Goal: Transaction & Acquisition: Purchase product/service

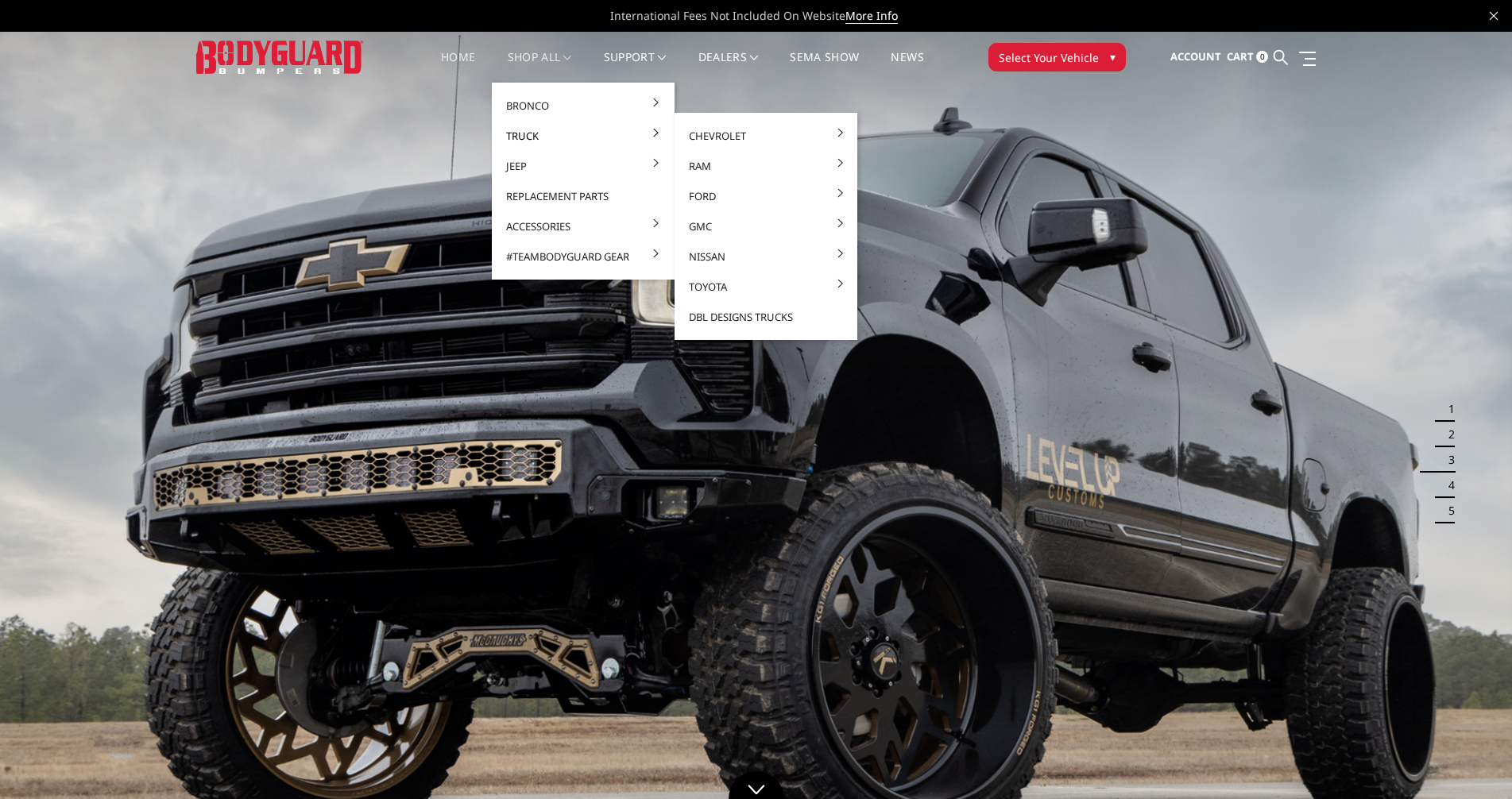
click at [524, 133] on link "Truck" at bounding box center [583, 135] width 170 height 30
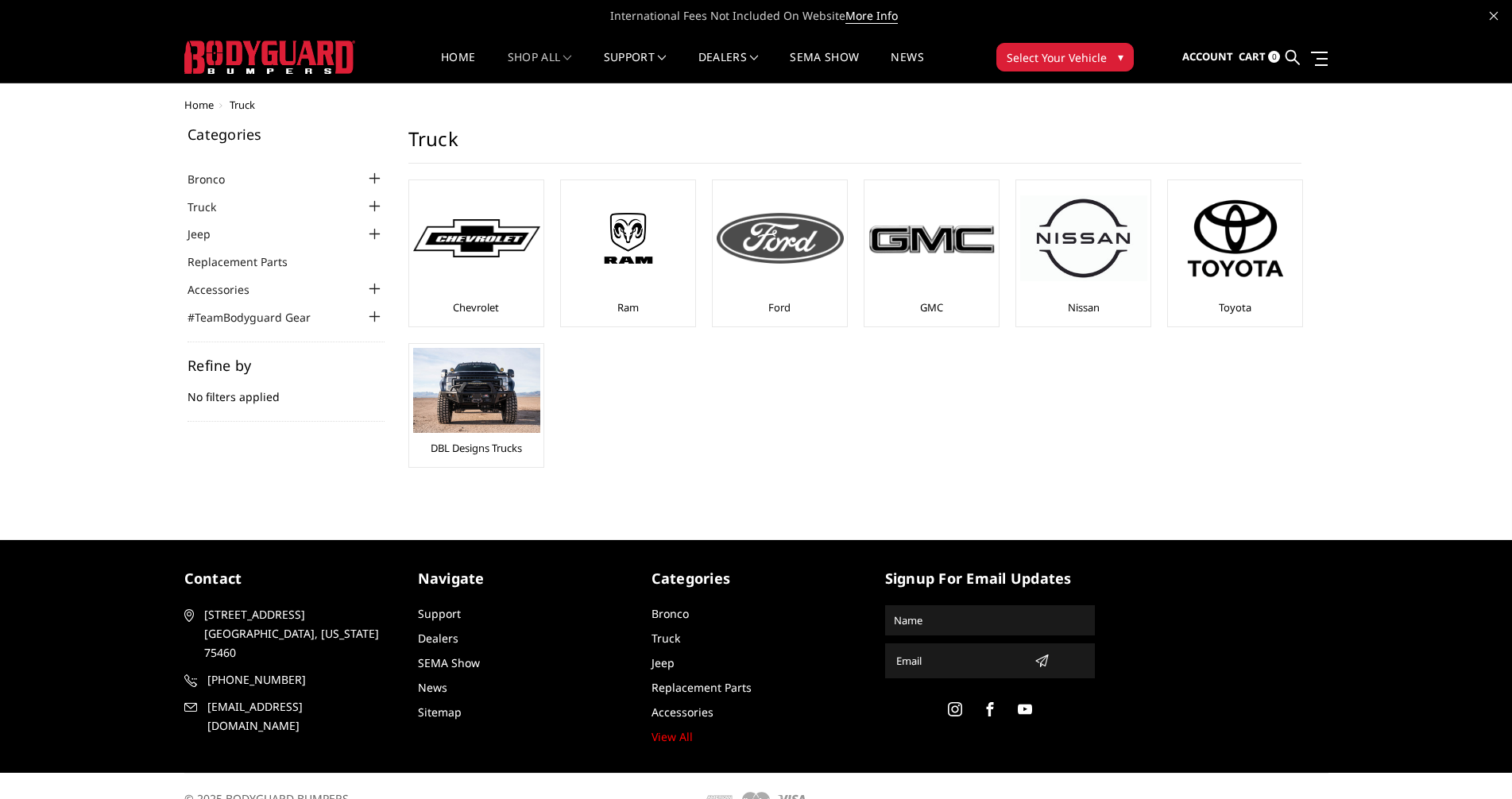
click at [781, 249] on img at bounding box center [780, 238] width 127 height 51
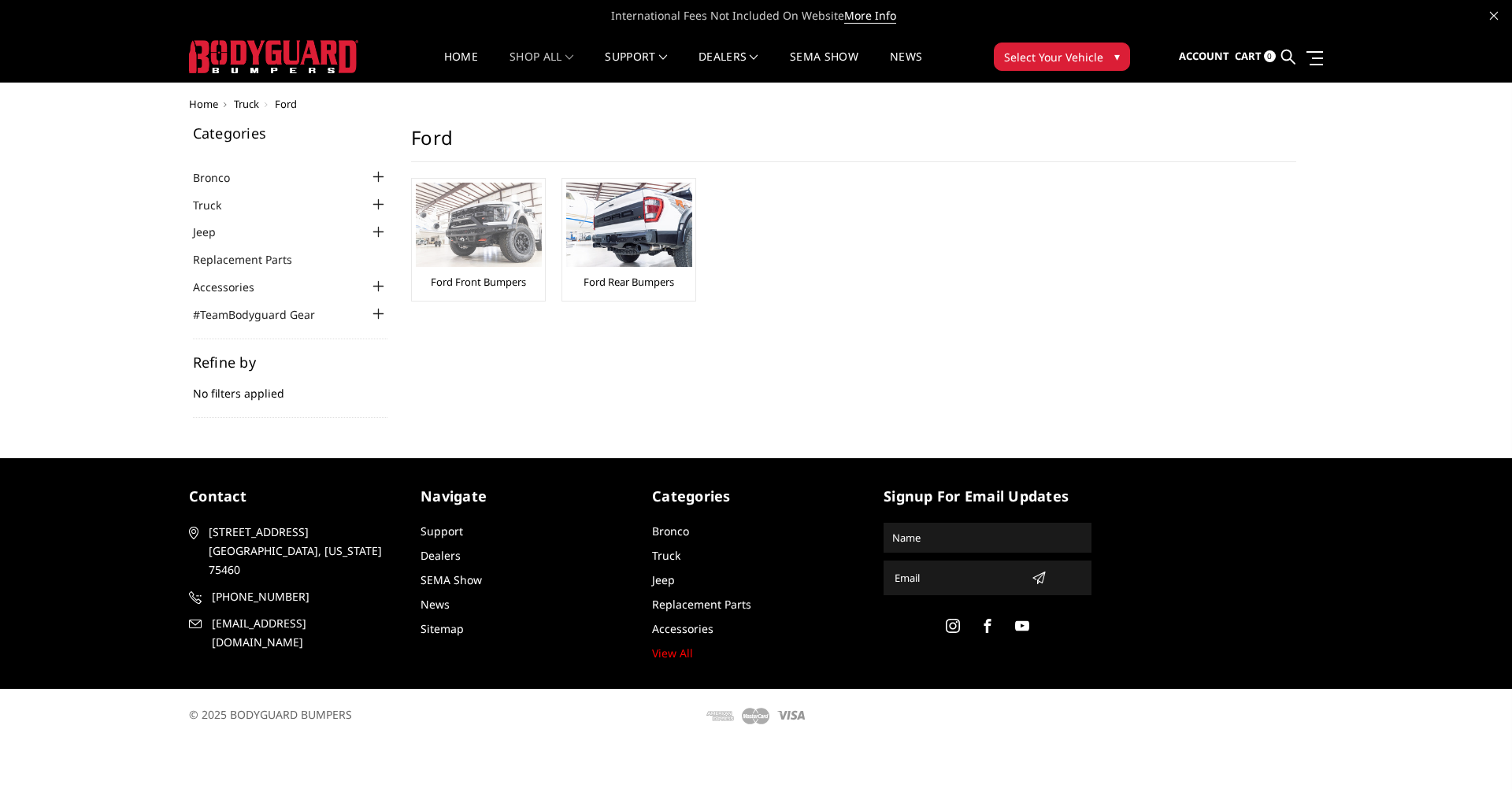
click at [481, 250] on img at bounding box center [478, 224] width 126 height 84
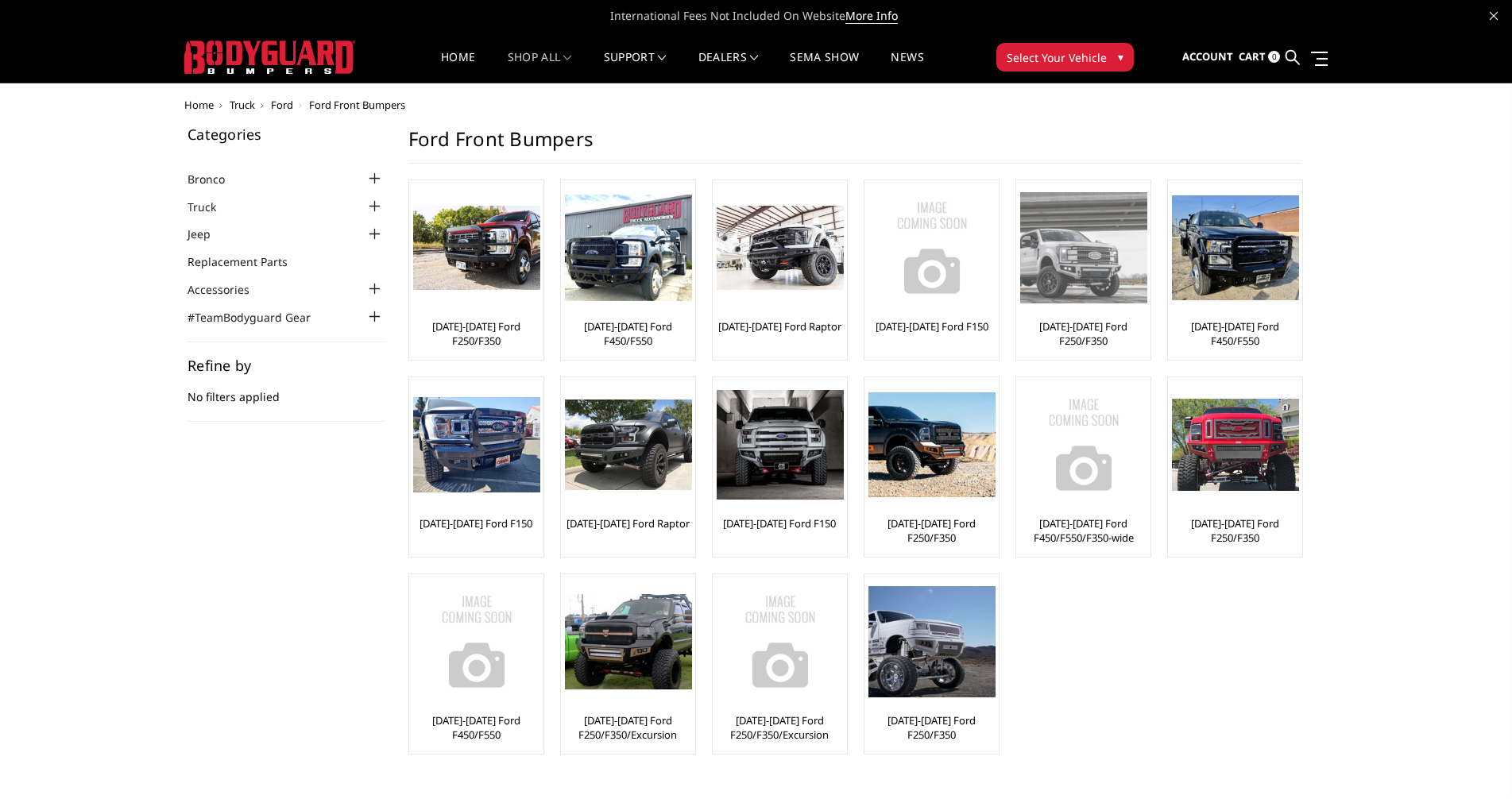
click at [1089, 260] on img at bounding box center [1083, 247] width 127 height 110
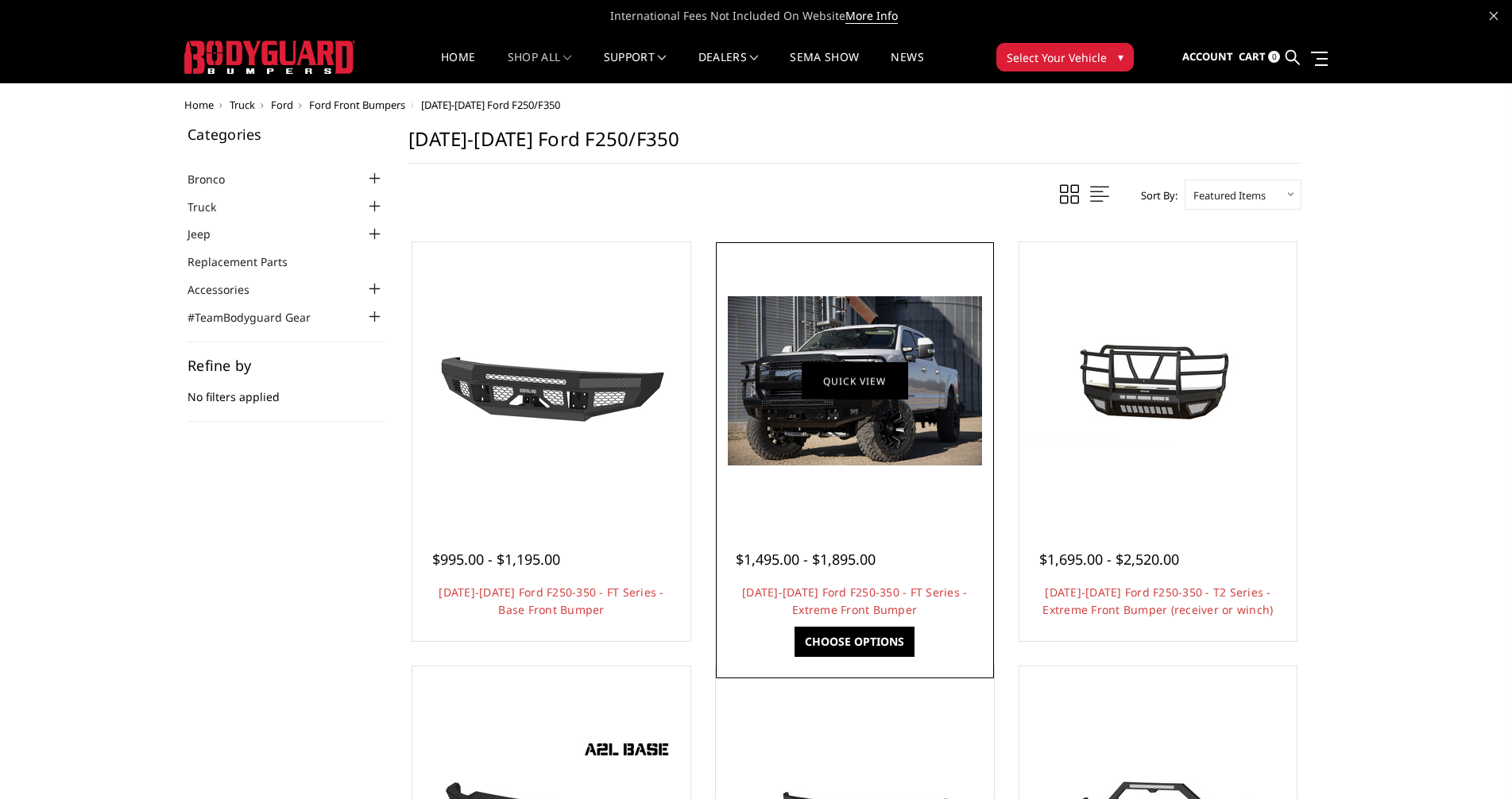
click at [828, 386] on link "Quick view" at bounding box center [854, 380] width 107 height 37
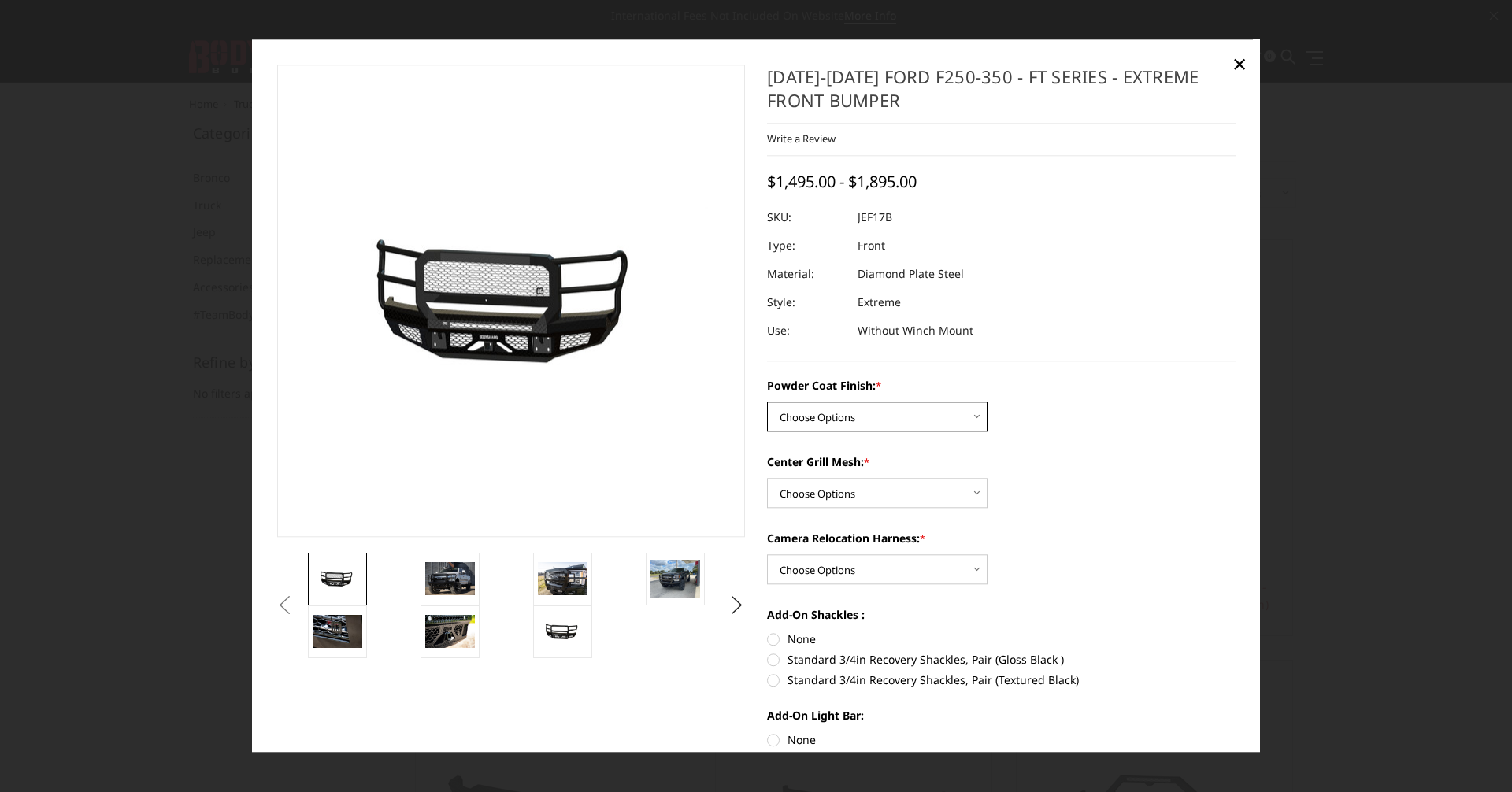
click at [972, 414] on select "Choose Options Bare Metal Gloss Black Powder Coat Textured Black Powder Coat" at bounding box center [878, 417] width 221 height 30
select select "3222"
click at [767, 402] on select "Choose Options Bare Metal Gloss Black Powder Coat Textured Black Powder Coat" at bounding box center [878, 417] width 221 height 30
click at [961, 490] on select "Choose Options WITH Expanded Metal in Center Grill WITHOUT Expanded Metal in Ce…" at bounding box center [878, 494] width 221 height 30
select select "3224"
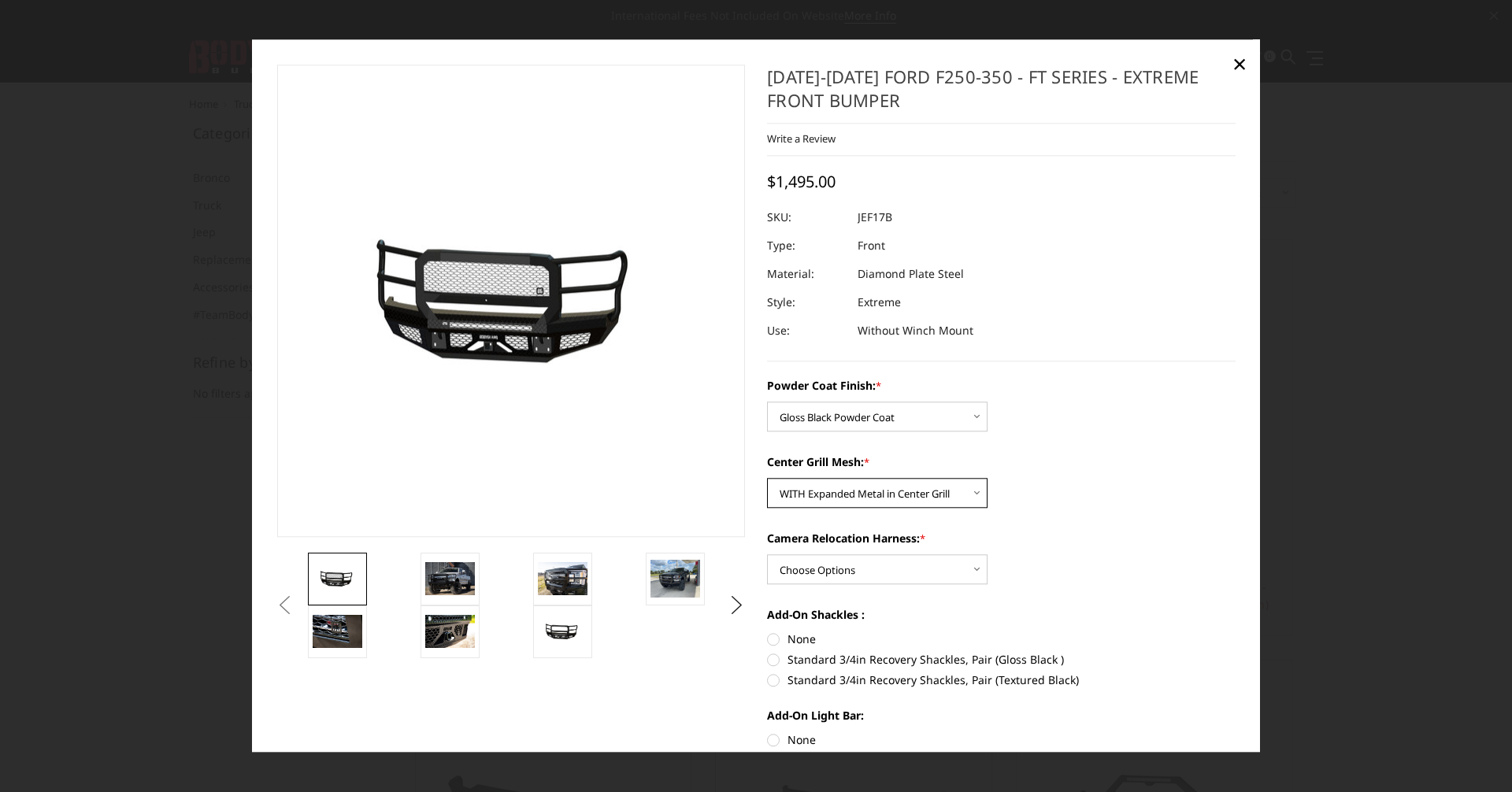
click at [767, 479] on select "Choose Options WITH Expanded Metal in Center Grill WITHOUT Expanded Metal in Ce…" at bounding box center [878, 494] width 221 height 30
click at [449, 578] on img at bounding box center [449, 579] width 50 height 33
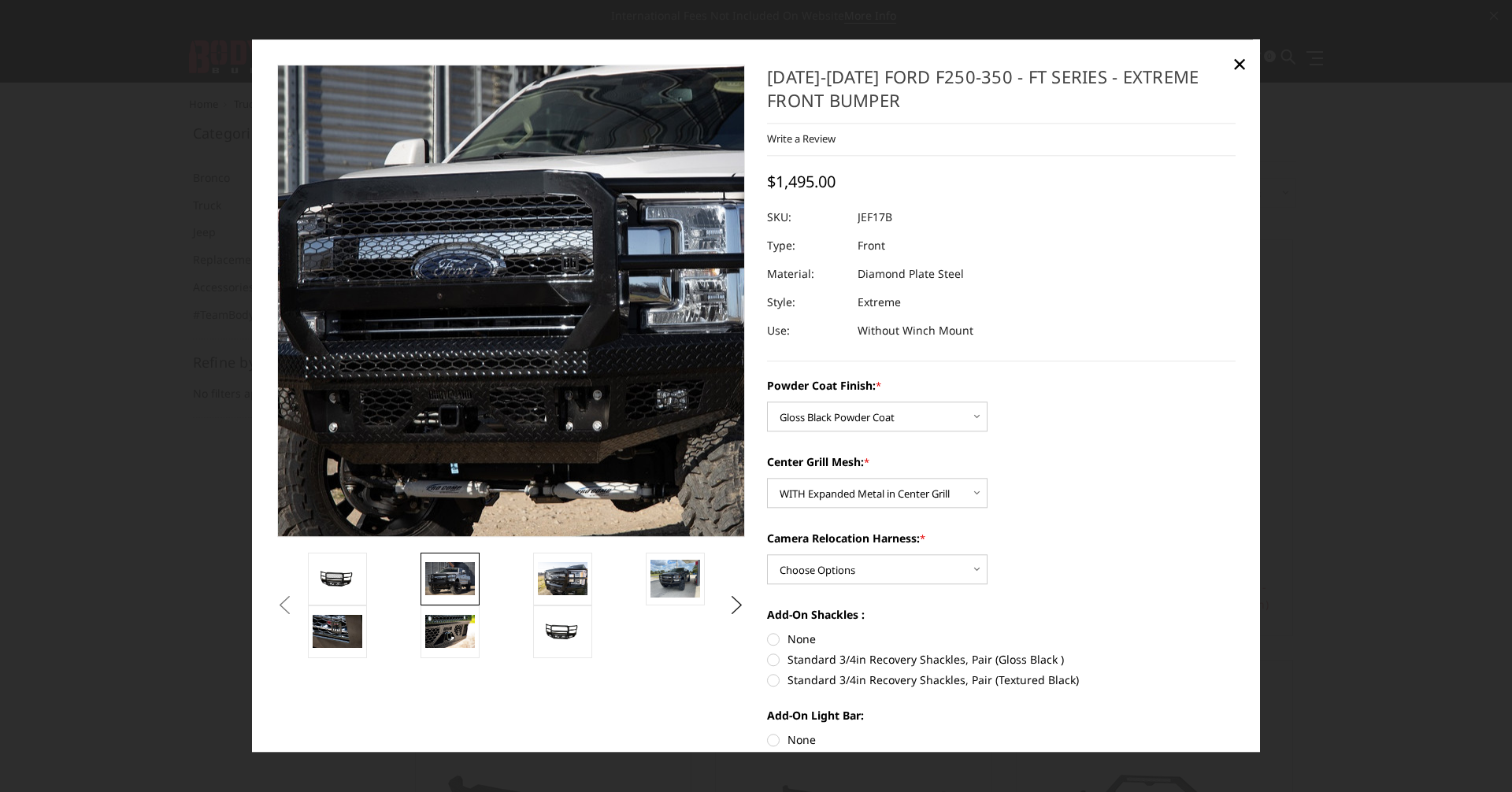
click at [368, 358] on img at bounding box center [673, 278] width 1008 height 672
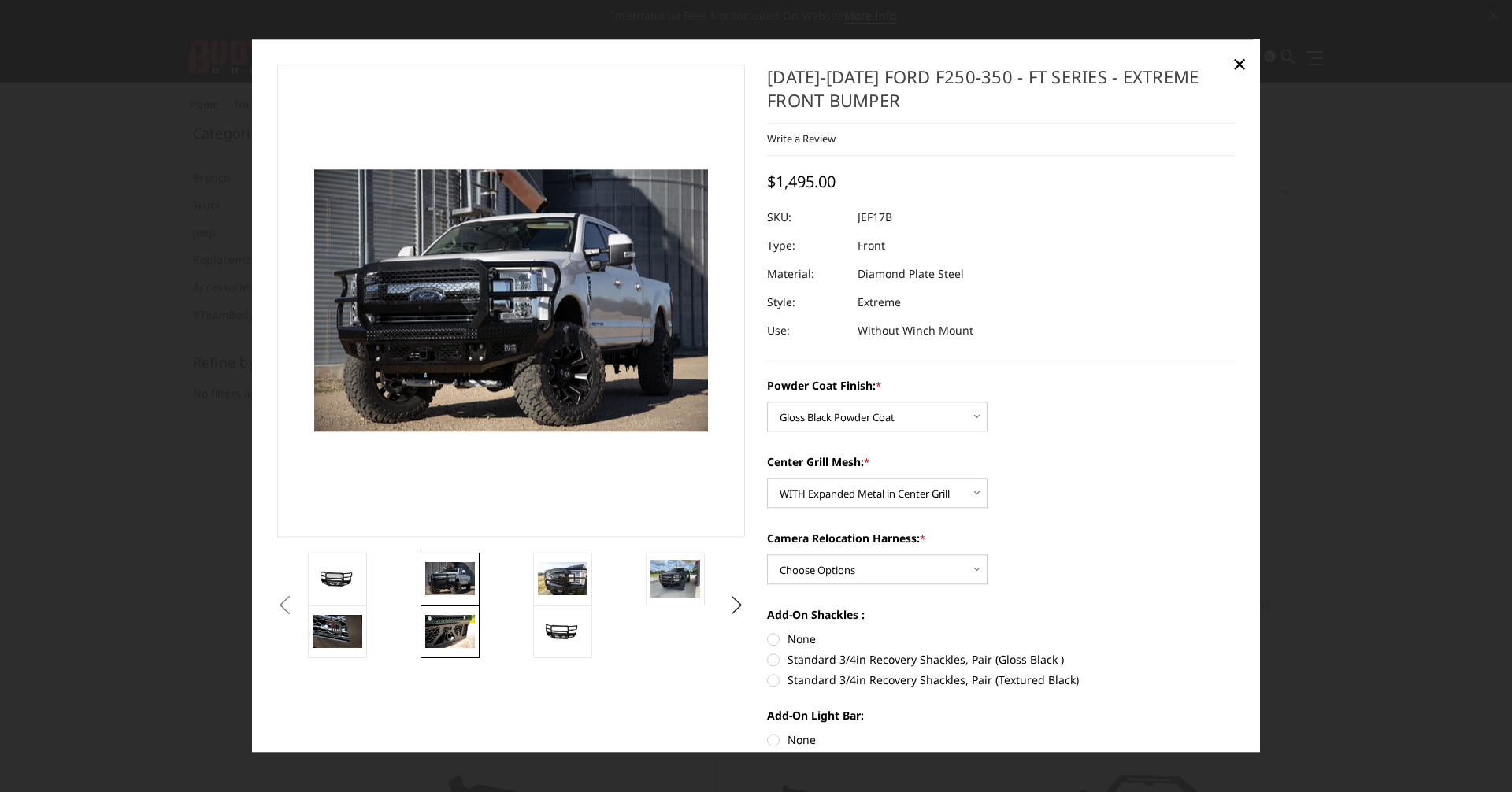
click at [439, 632] on img at bounding box center [449, 631] width 50 height 33
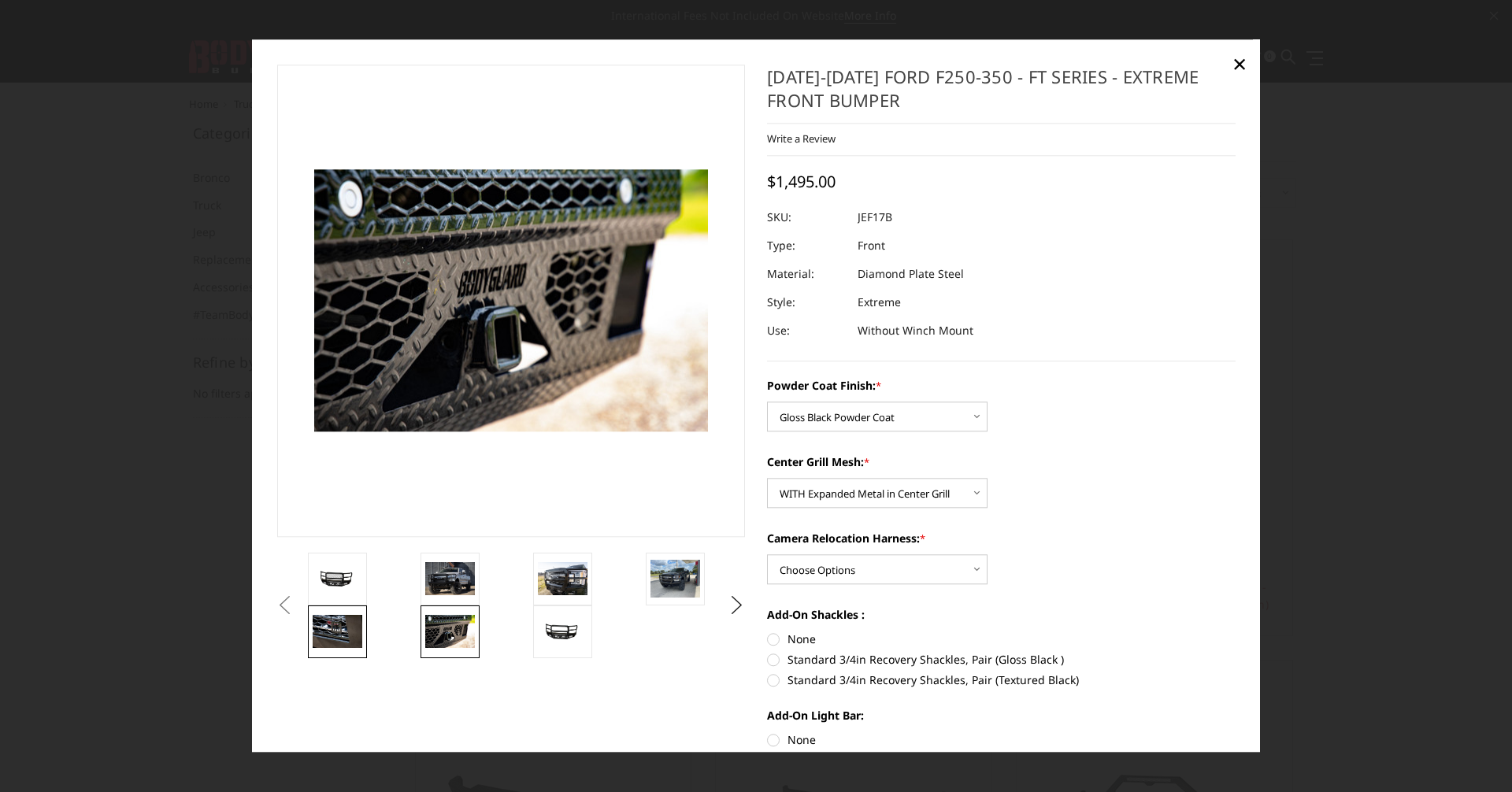
click at [333, 632] on img at bounding box center [337, 631] width 50 height 33
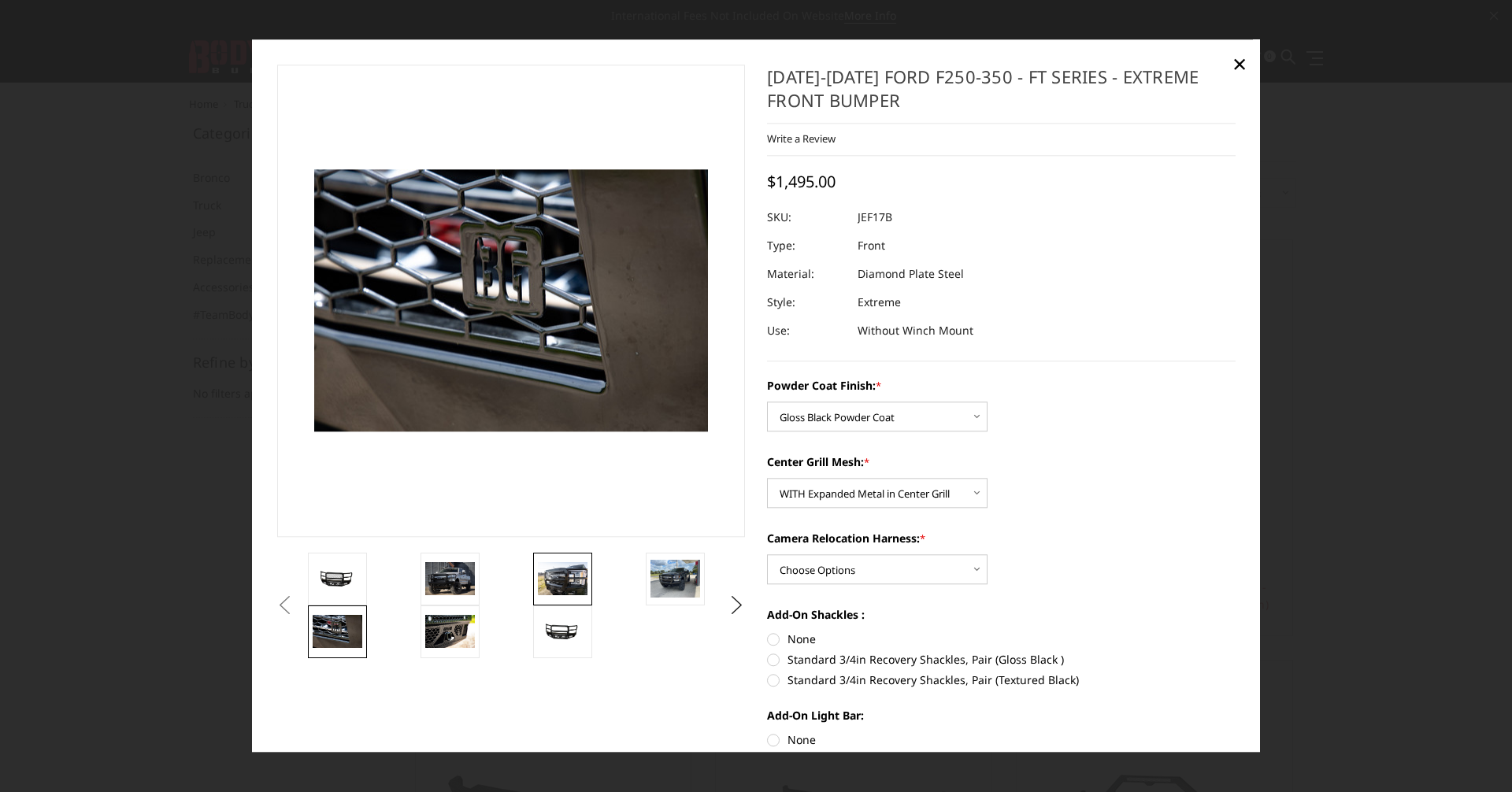
click at [584, 577] on img at bounding box center [562, 579] width 50 height 33
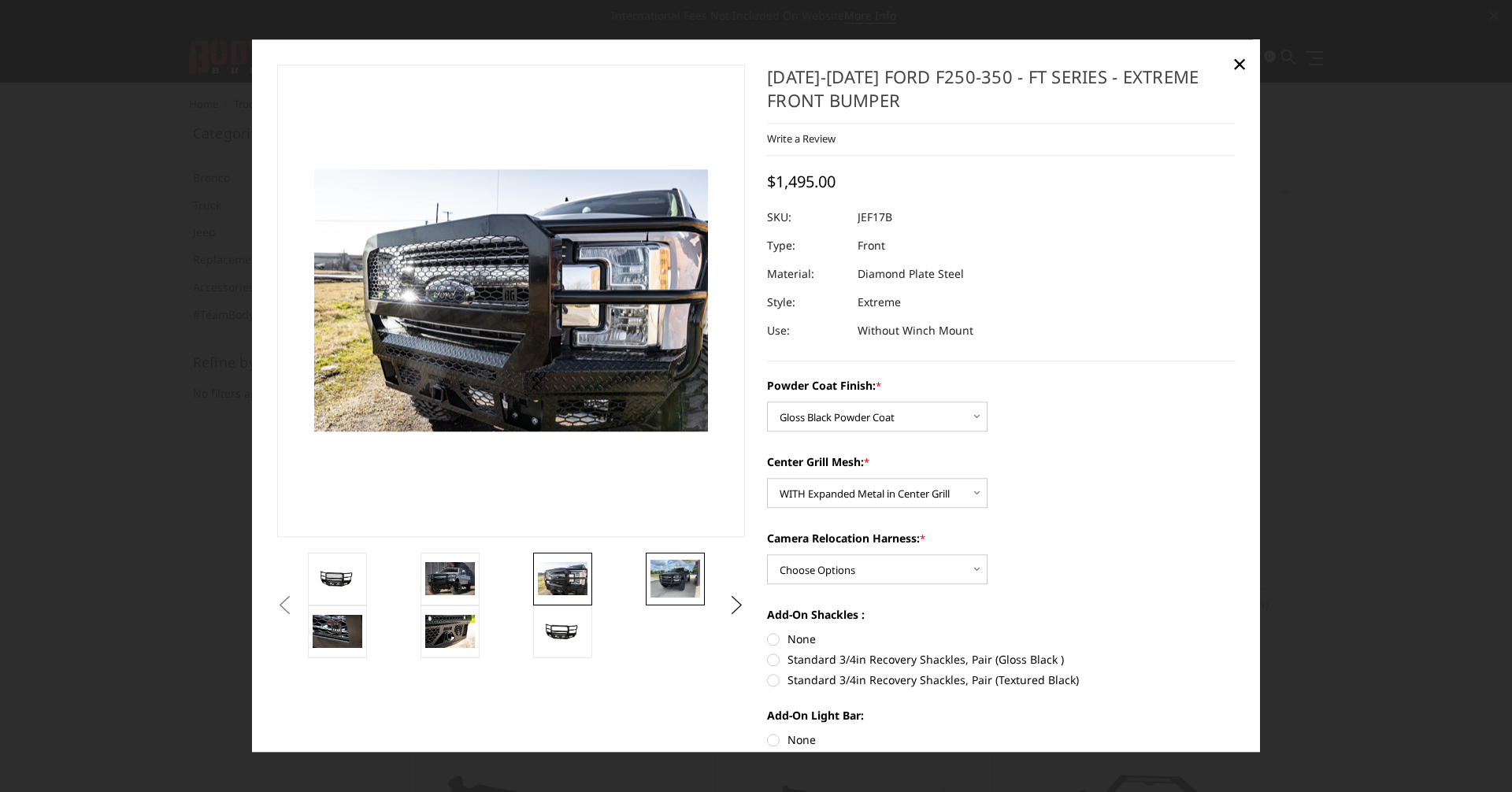
click at [675, 576] on img at bounding box center [675, 579] width 50 height 37
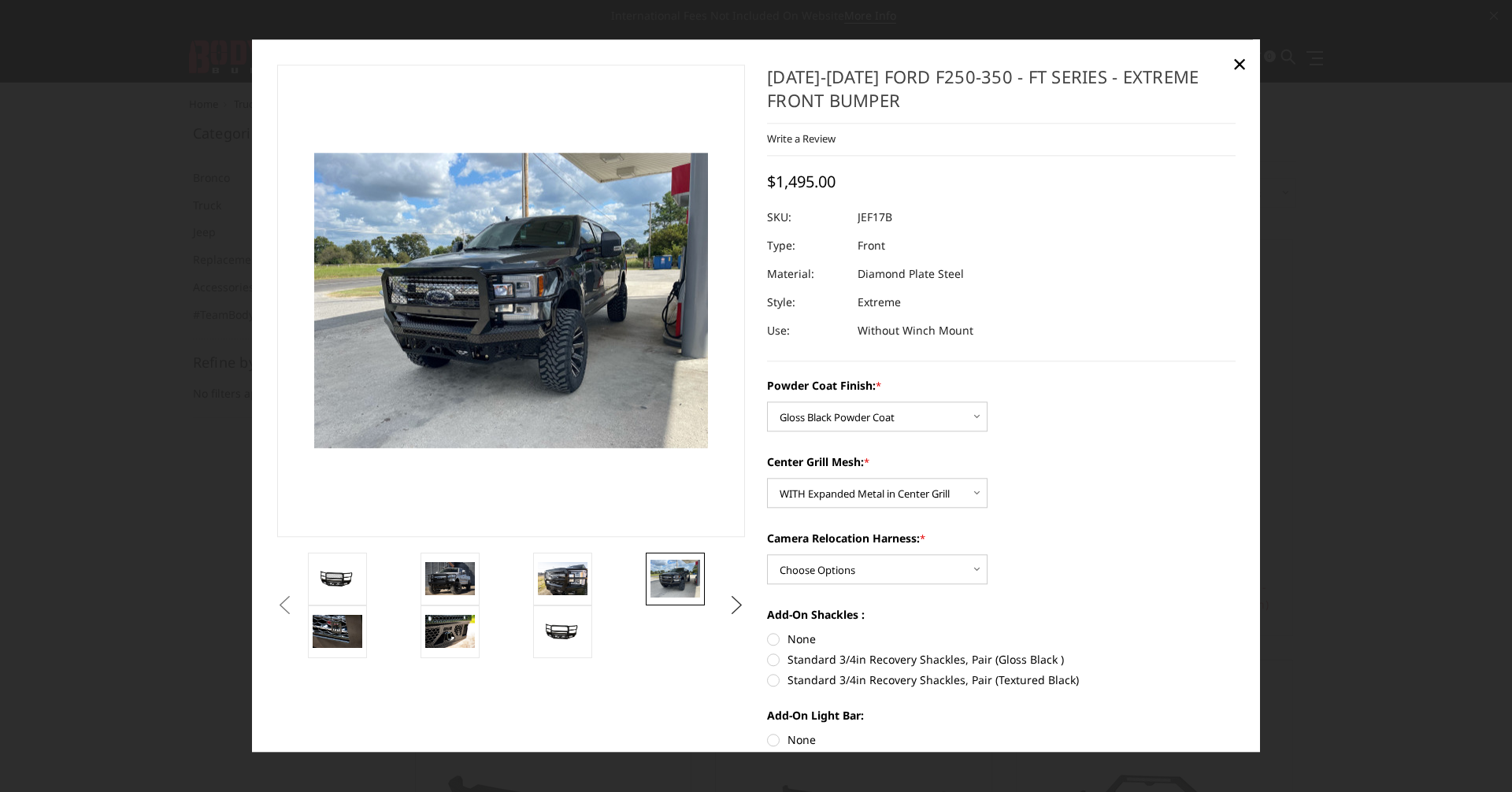
click at [734, 606] on button "Next" at bounding box center [737, 606] width 23 height 24
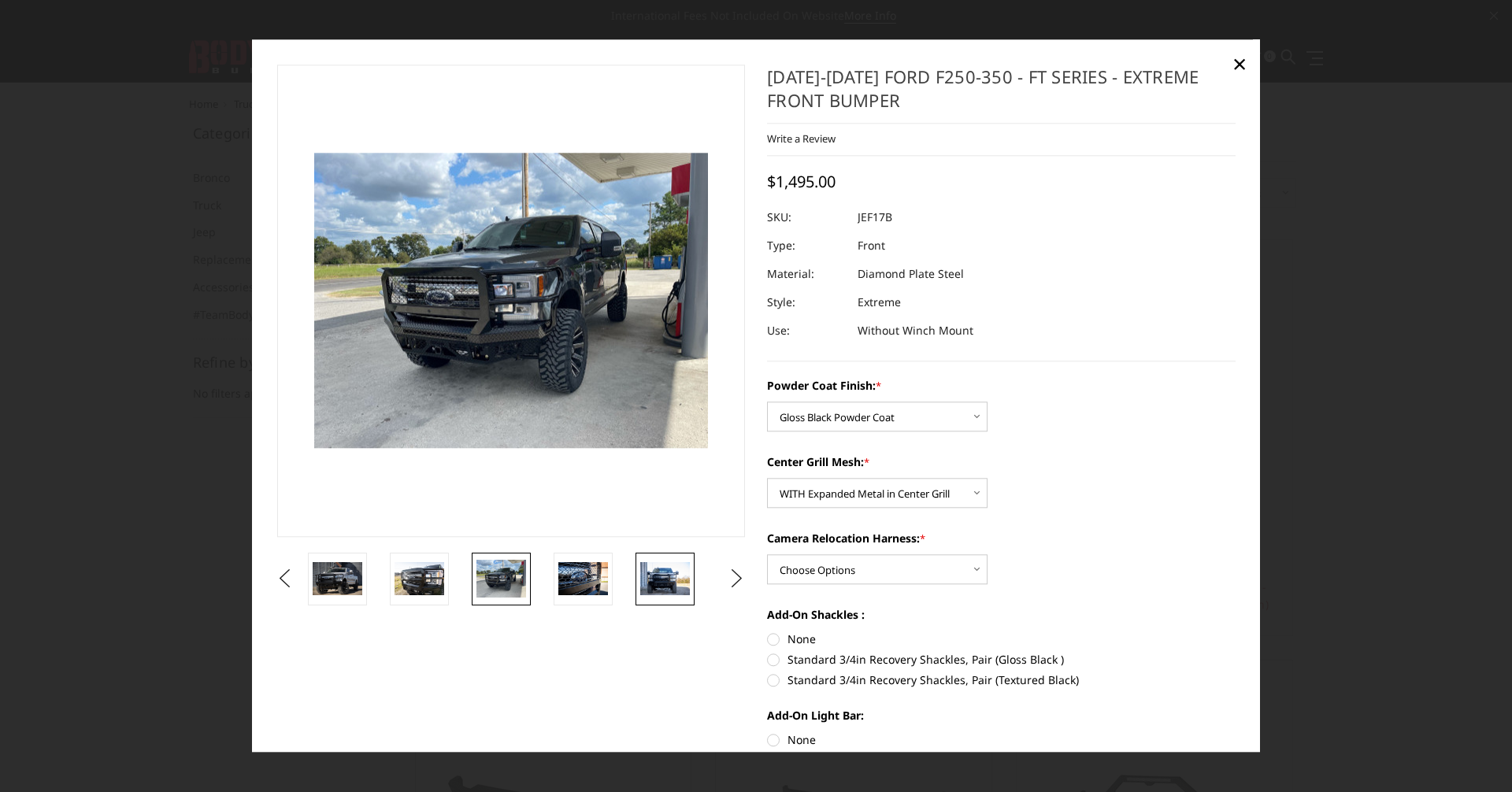
click at [655, 583] on img at bounding box center [664, 579] width 50 height 33
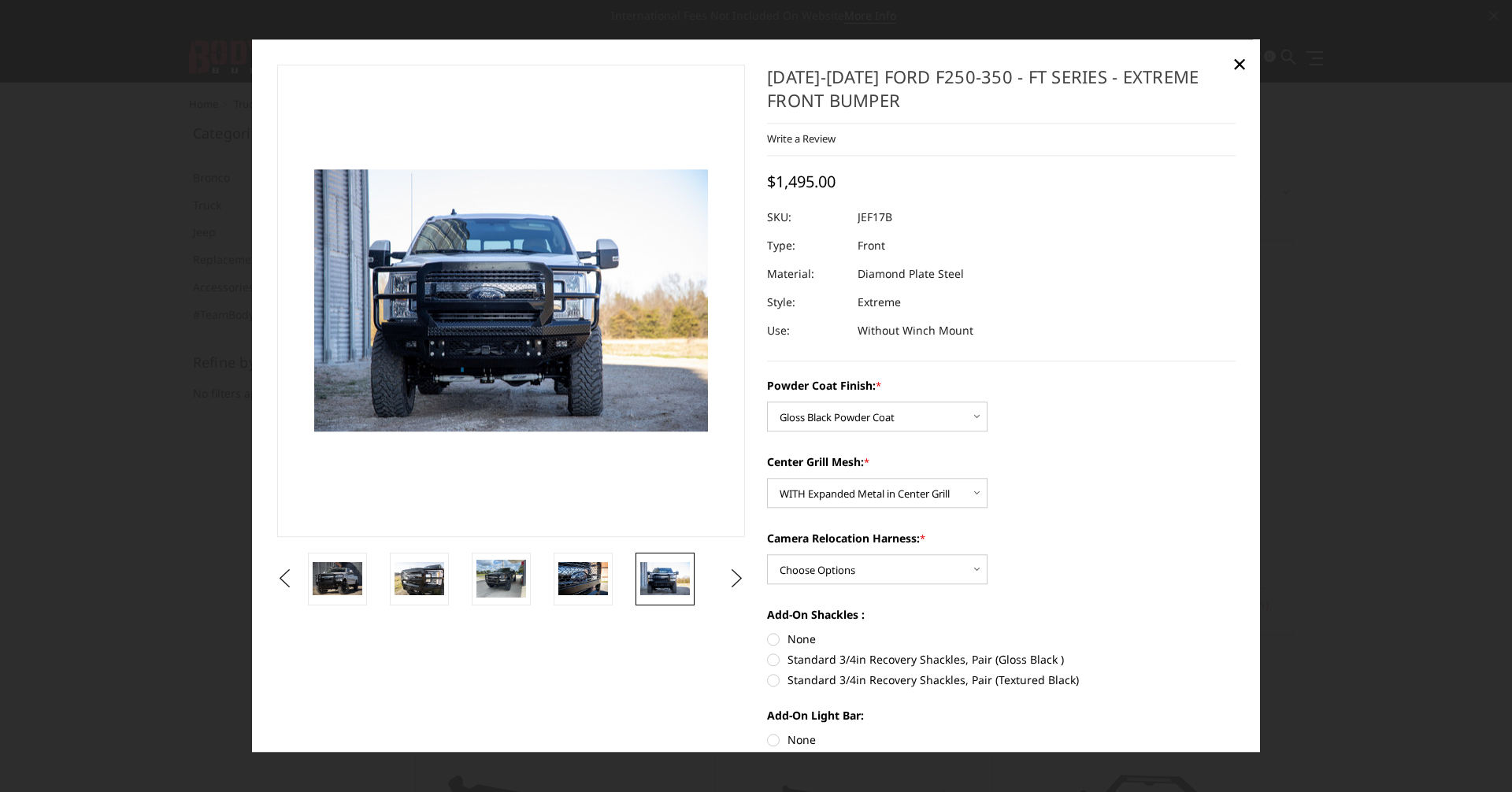
click at [655, 583] on img at bounding box center [664, 579] width 50 height 33
click at [596, 578] on img at bounding box center [583, 579] width 50 height 33
